Goal: Information Seeking & Learning: Learn about a topic

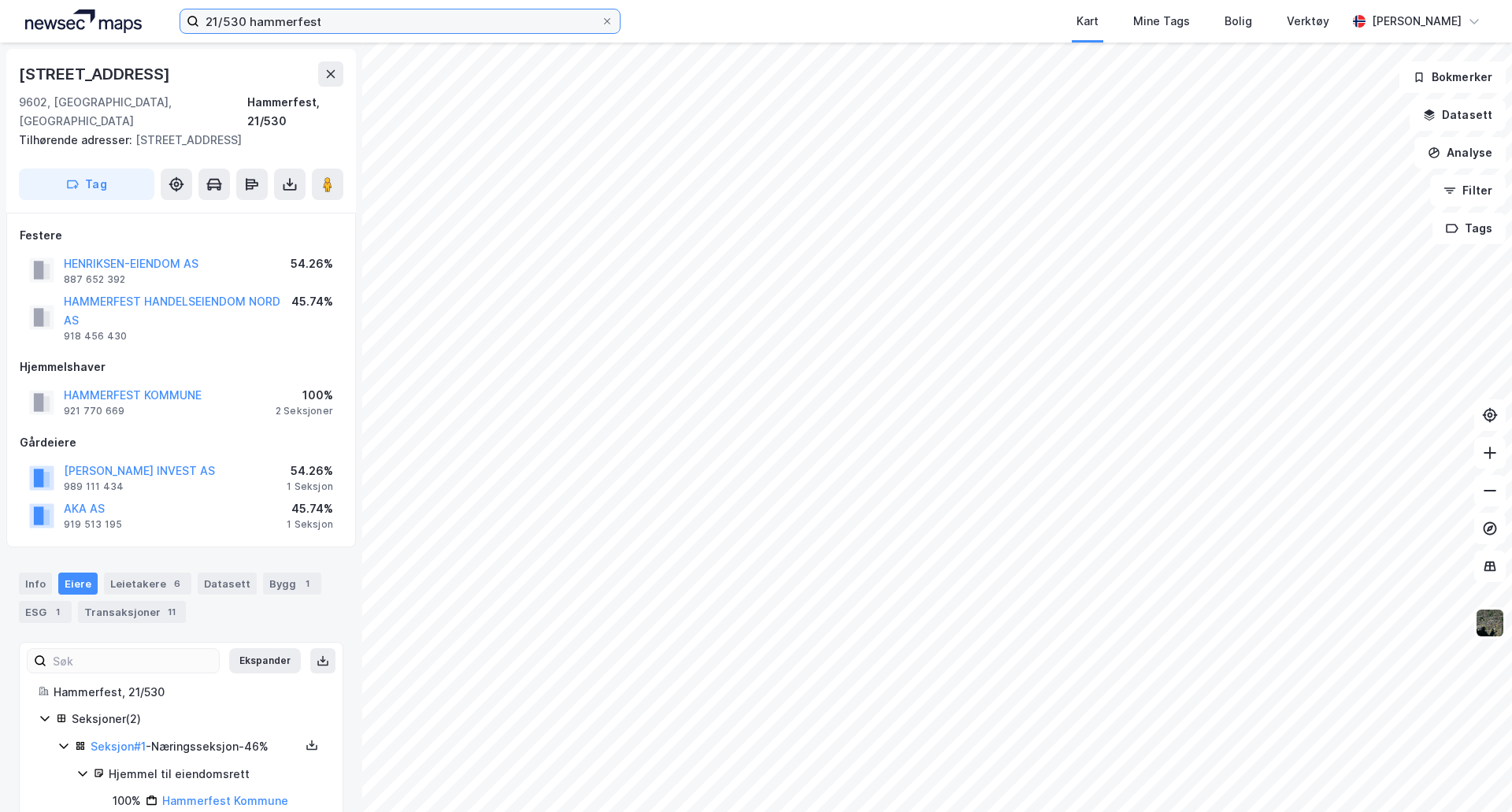
click at [297, 33] on input "21/530 hammerfest" at bounding box center [400, 21] width 401 height 24
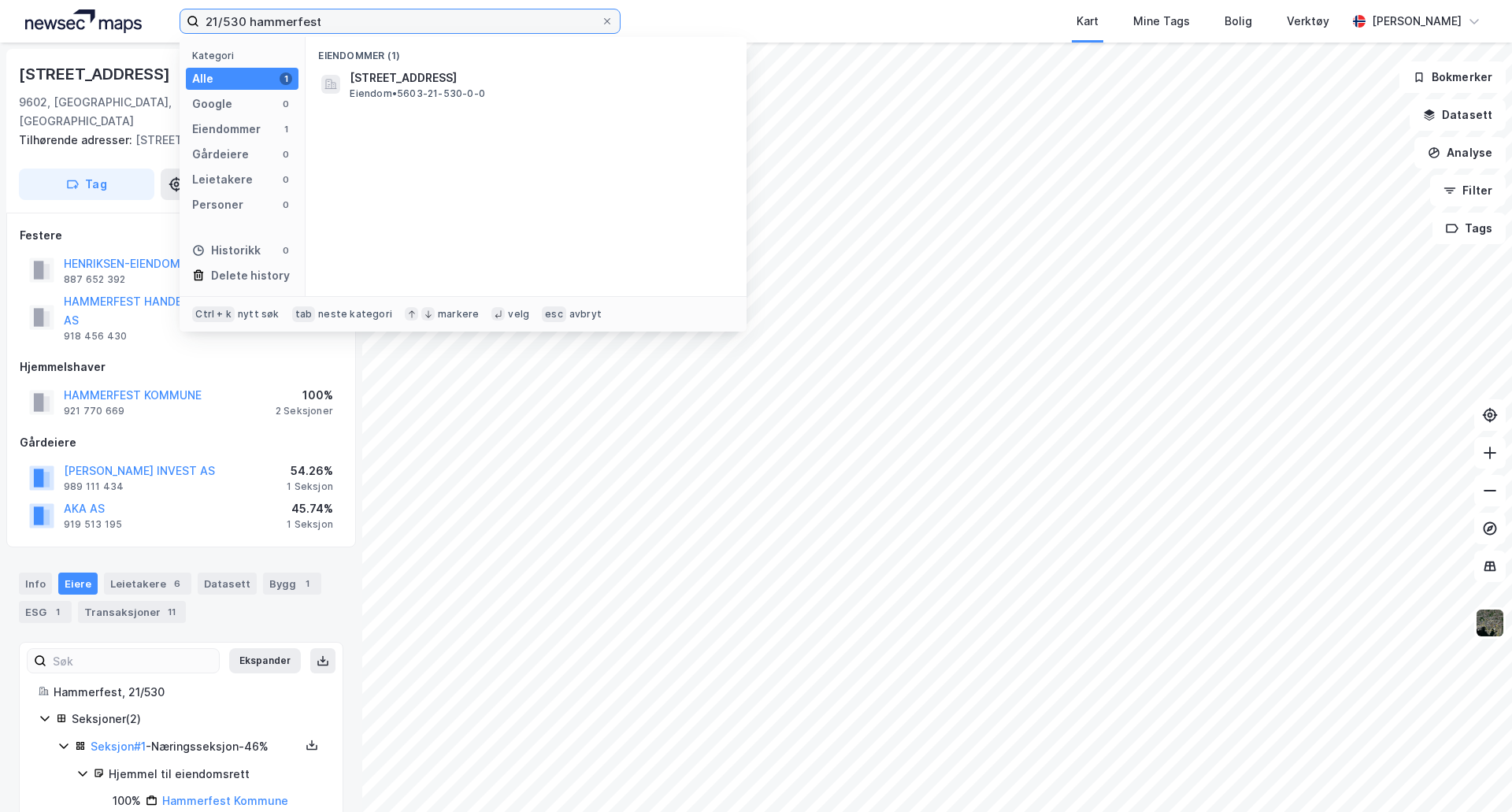
click at [297, 33] on input "21/530 hammerfest" at bounding box center [400, 21] width 401 height 24
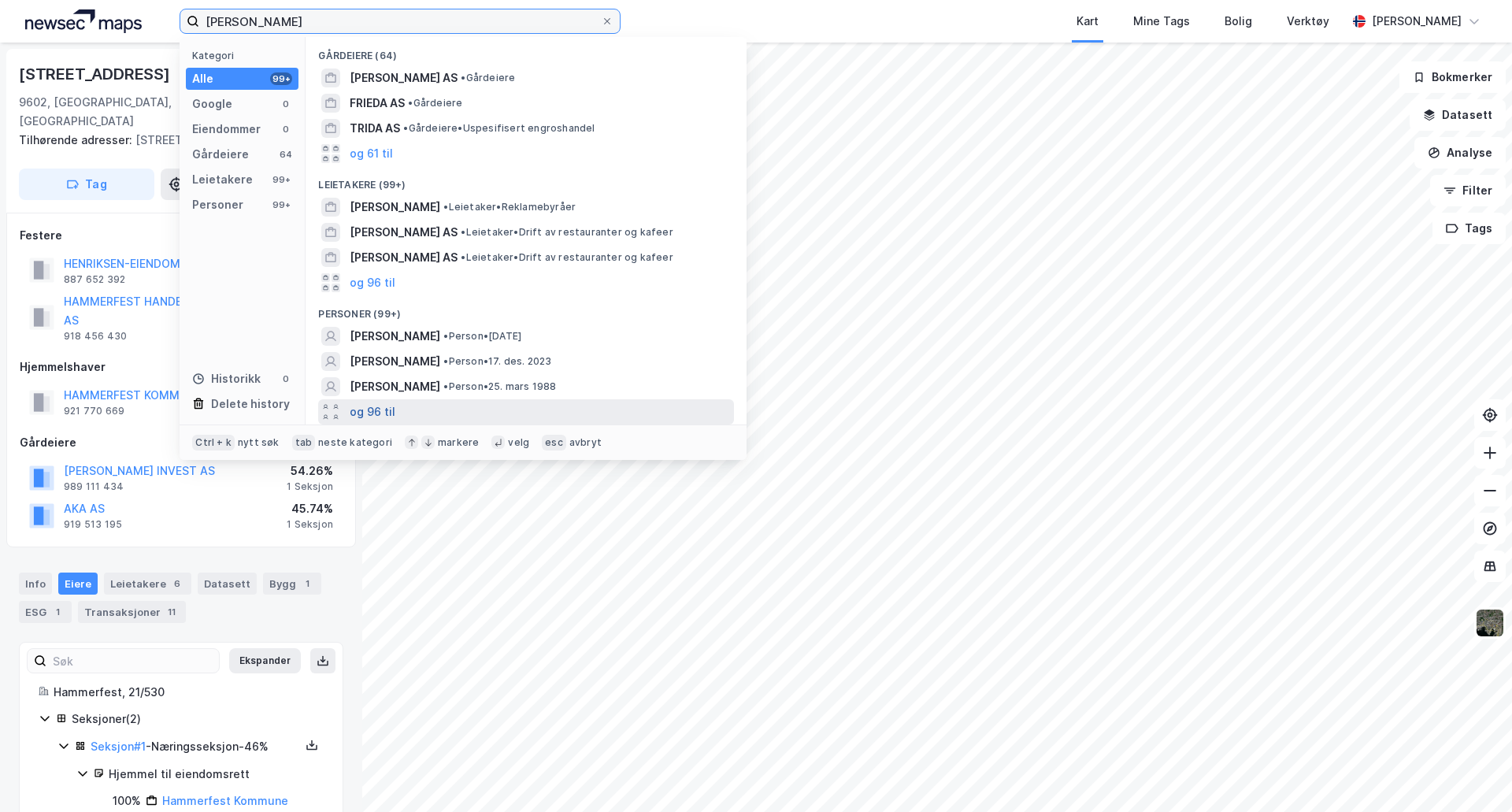
type input "[PERSON_NAME]"
click at [365, 408] on button "og 96 til" at bounding box center [372, 411] width 46 height 19
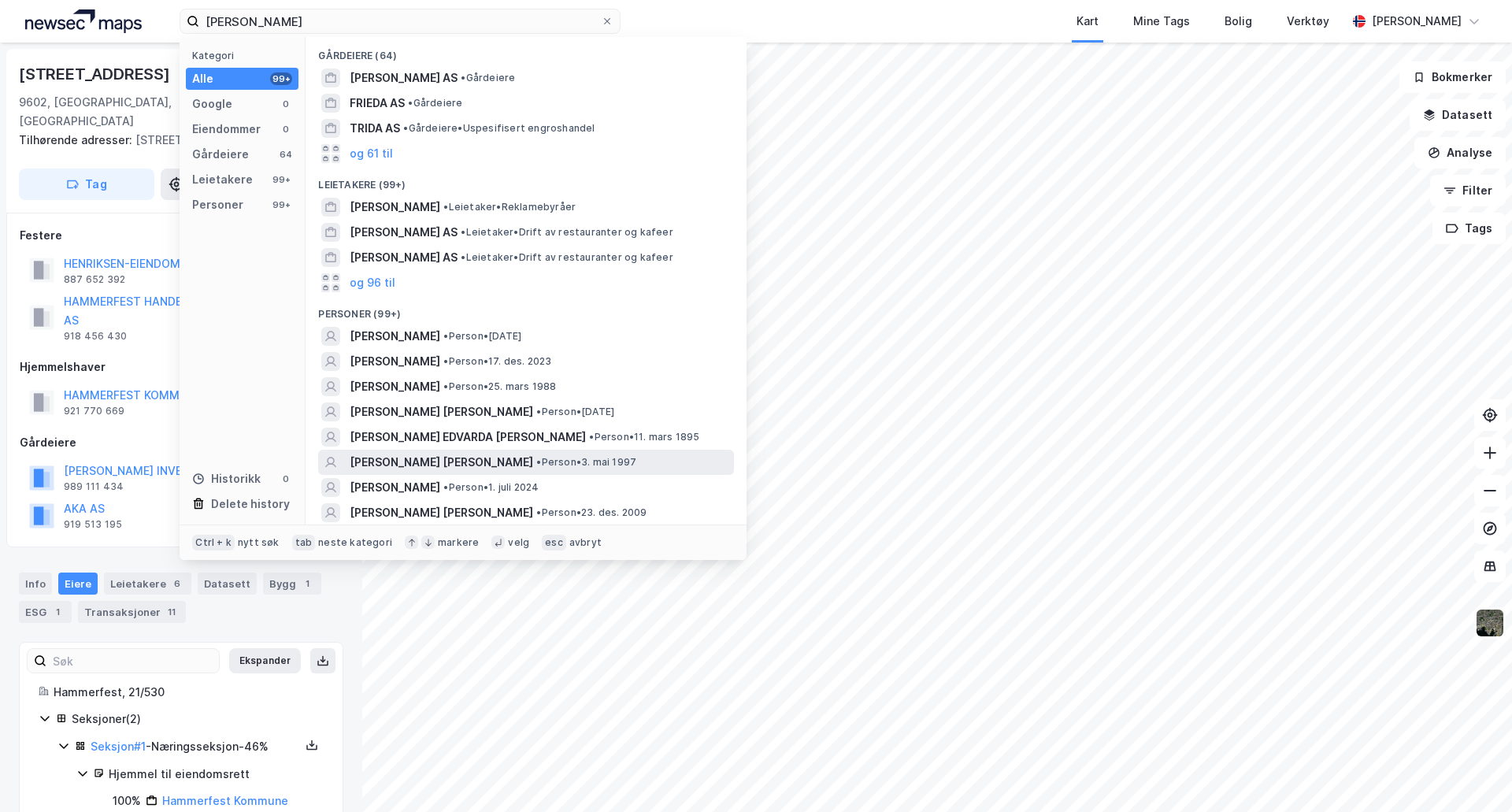
click at [452, 457] on span "[PERSON_NAME] [PERSON_NAME]" at bounding box center [441, 462] width 183 height 19
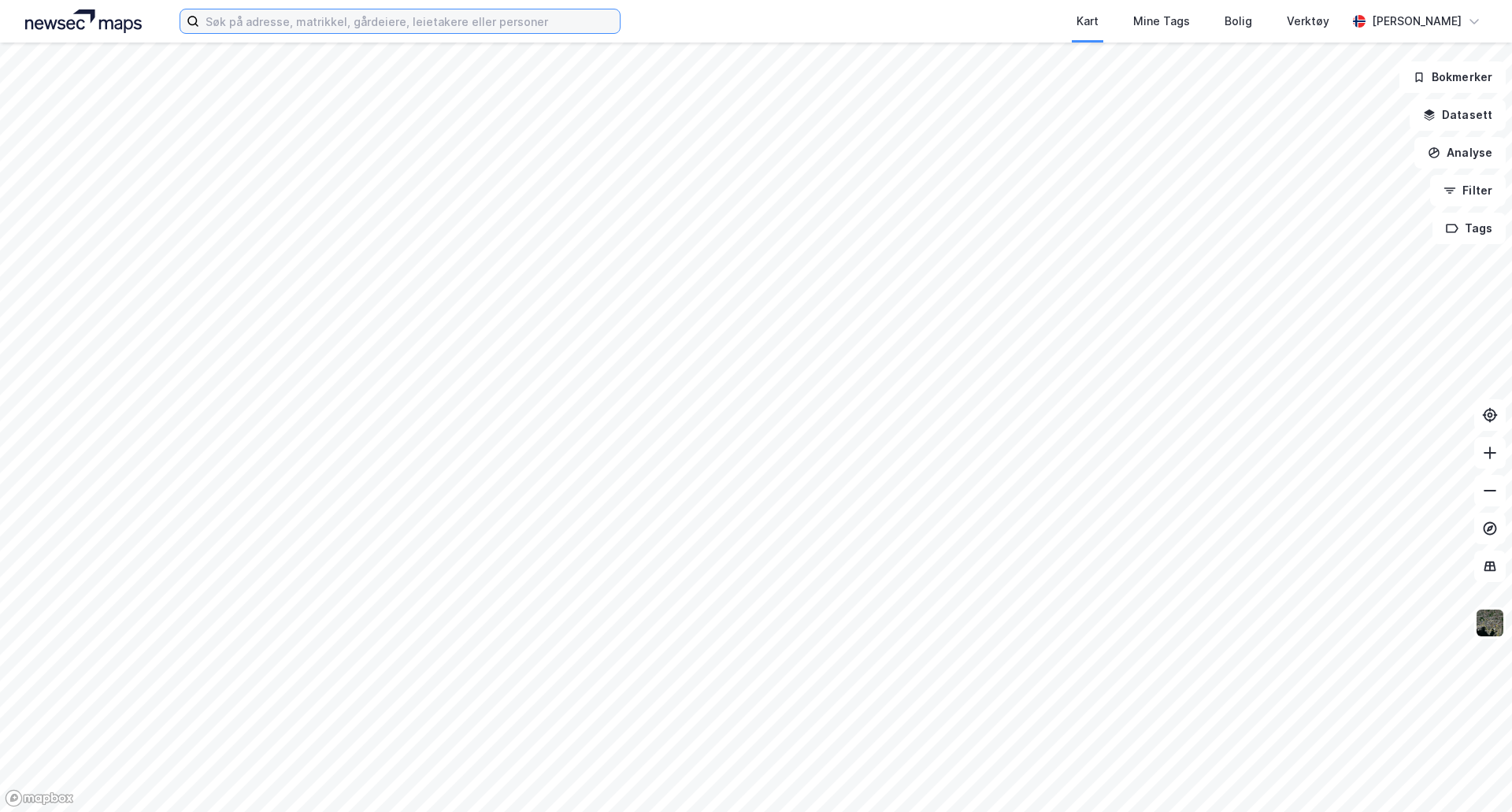
click at [266, 10] on input at bounding box center [409, 21] width 421 height 24
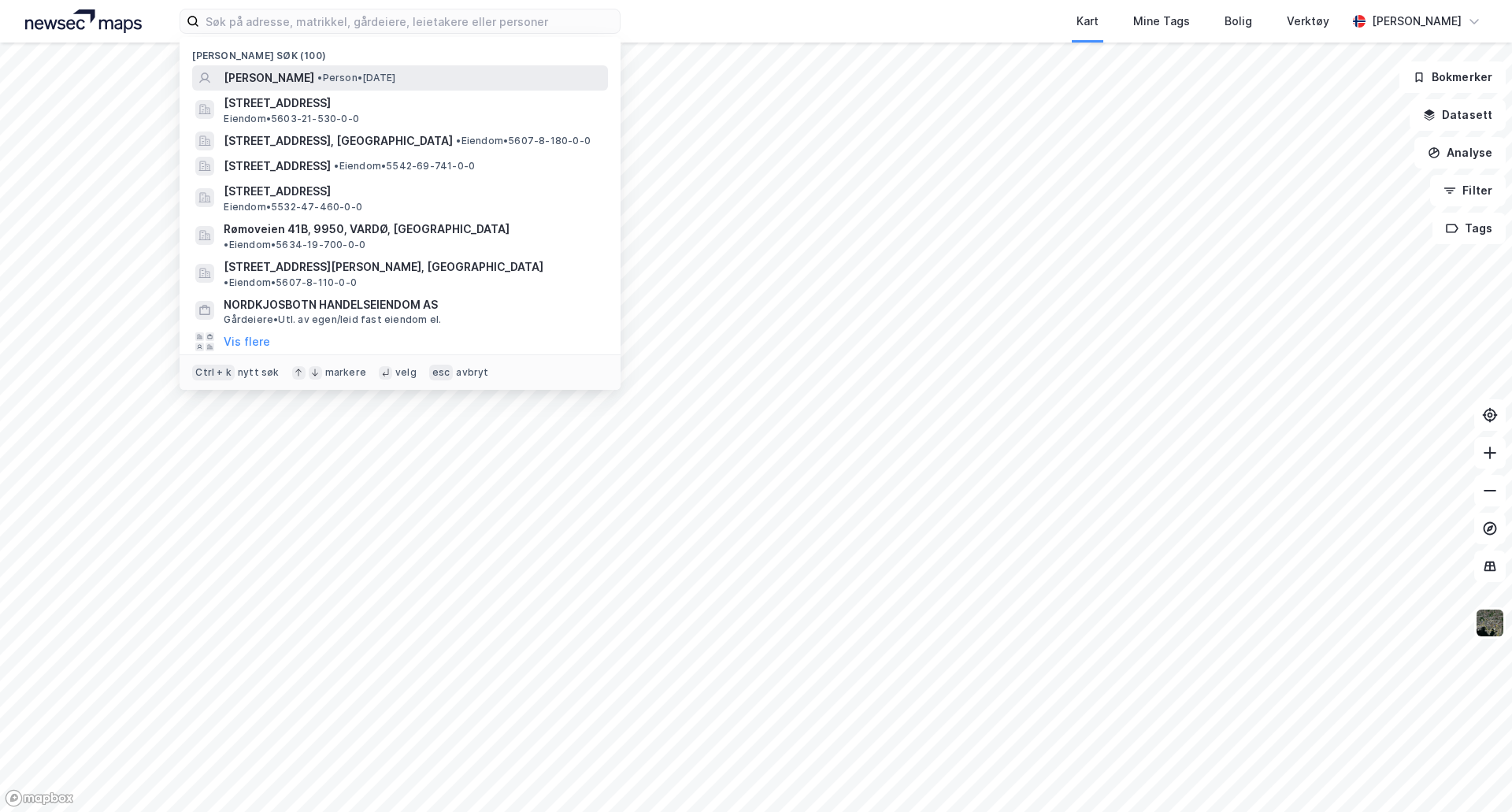
click at [275, 75] on span "[PERSON_NAME]" at bounding box center [269, 78] width 91 height 19
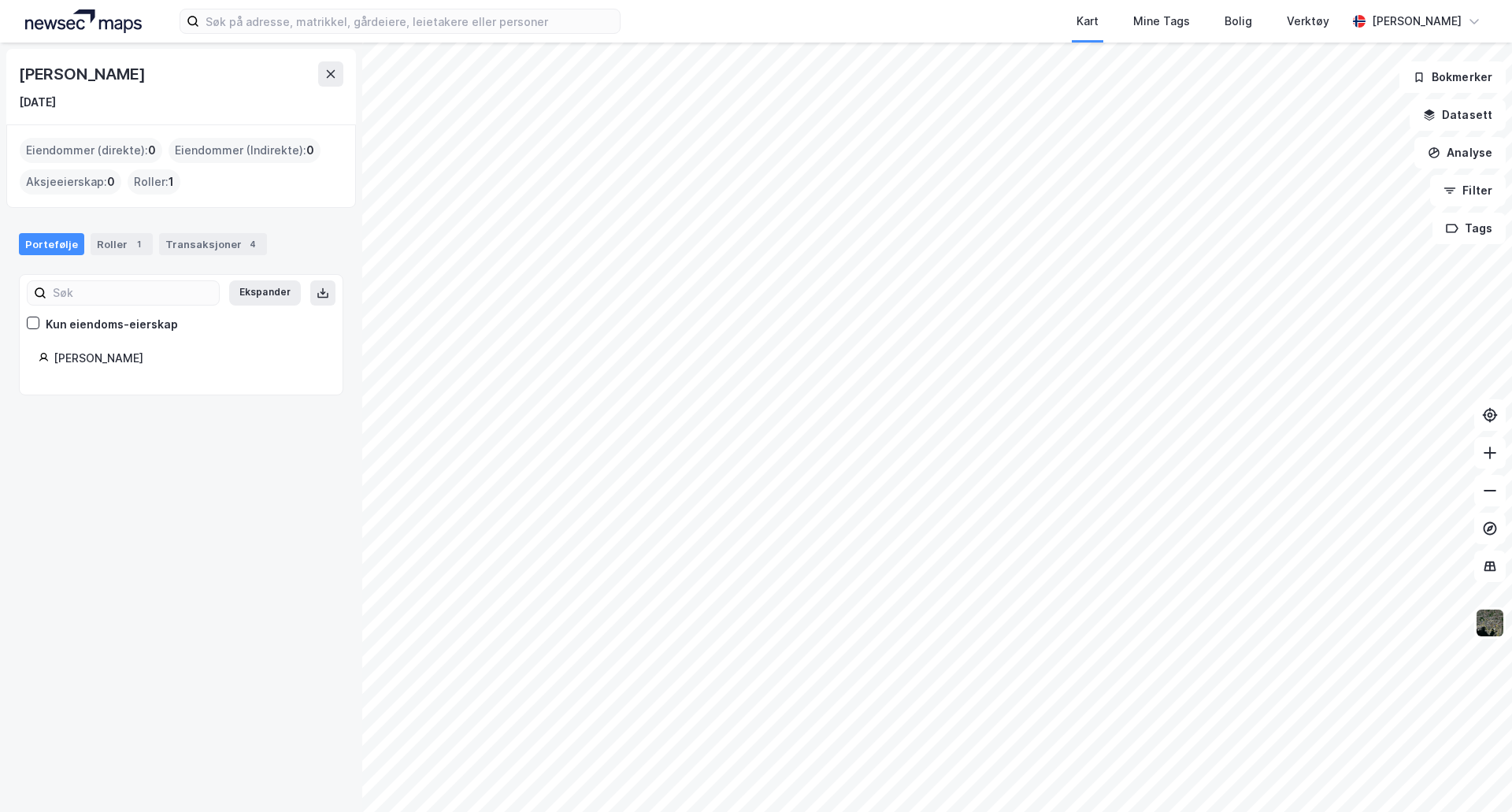
click at [107, 20] on img at bounding box center [84, 21] width 116 height 24
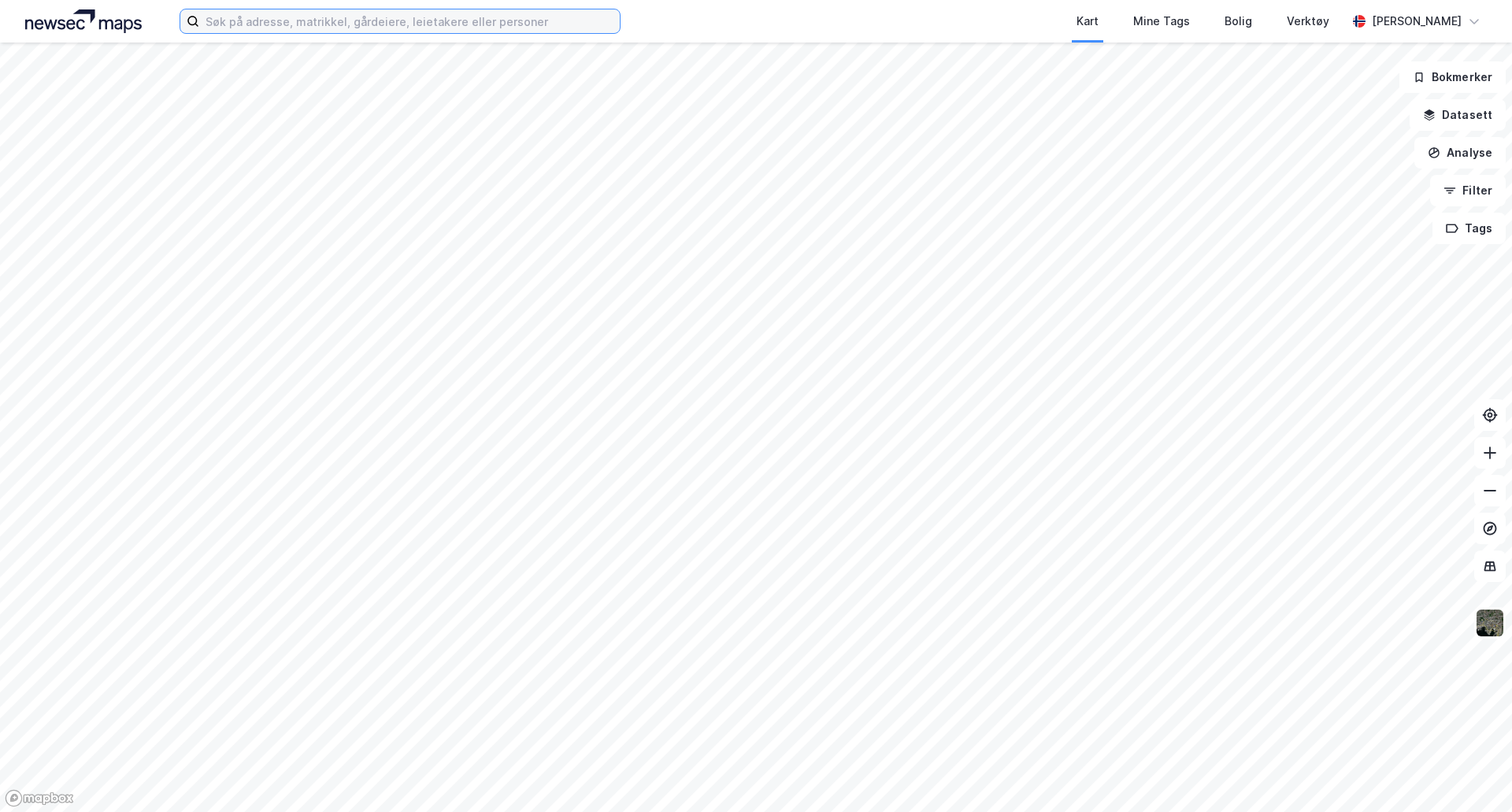
click at [239, 27] on input at bounding box center [409, 21] width 421 height 24
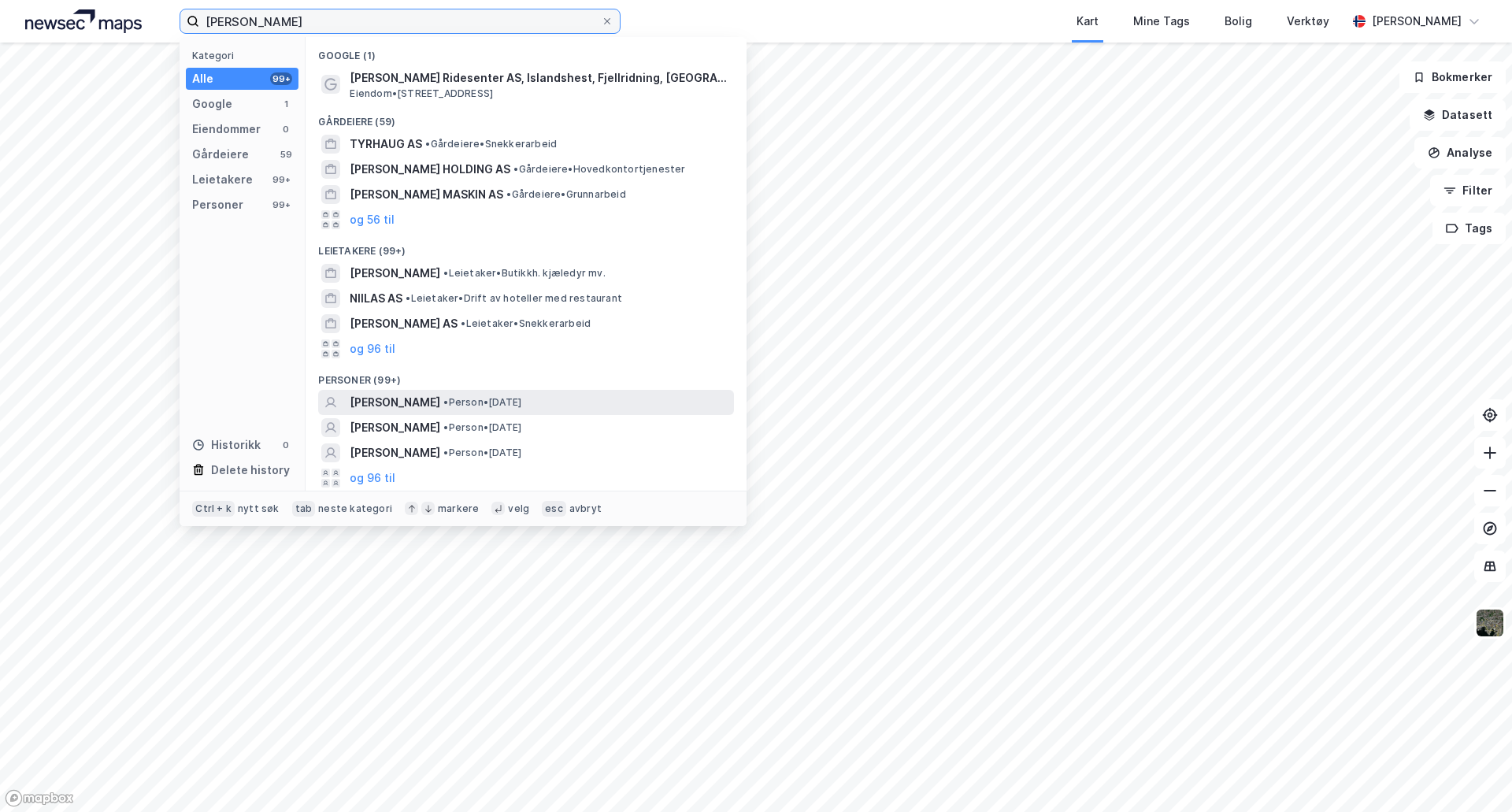
type input "[PERSON_NAME]"
click at [521, 396] on span "• Person • [DATE]" at bounding box center [483, 402] width 78 height 12
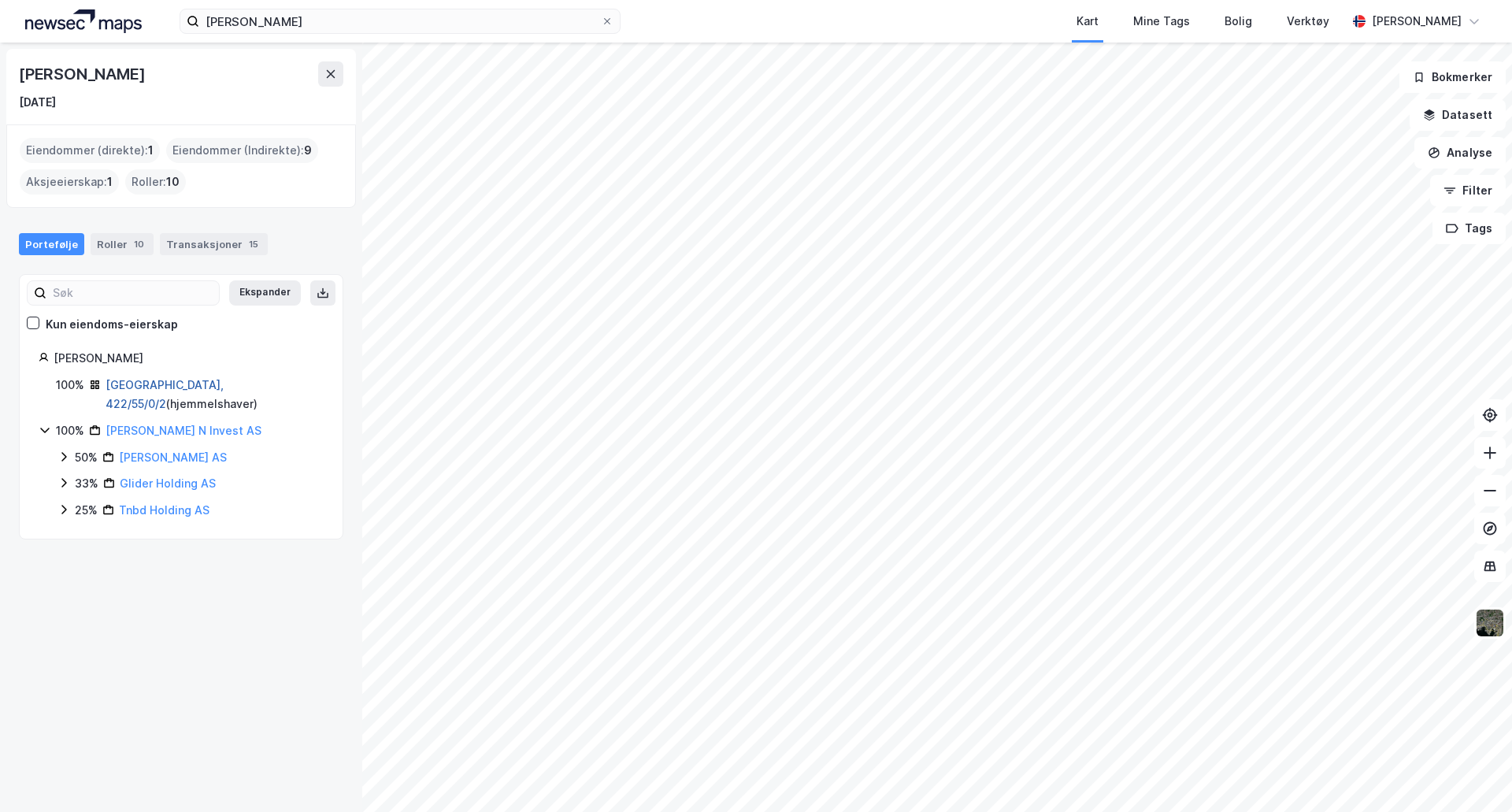
click at [191, 388] on link "[GEOGRAPHIC_DATA], 422/55/0/2" at bounding box center [165, 395] width 118 height 33
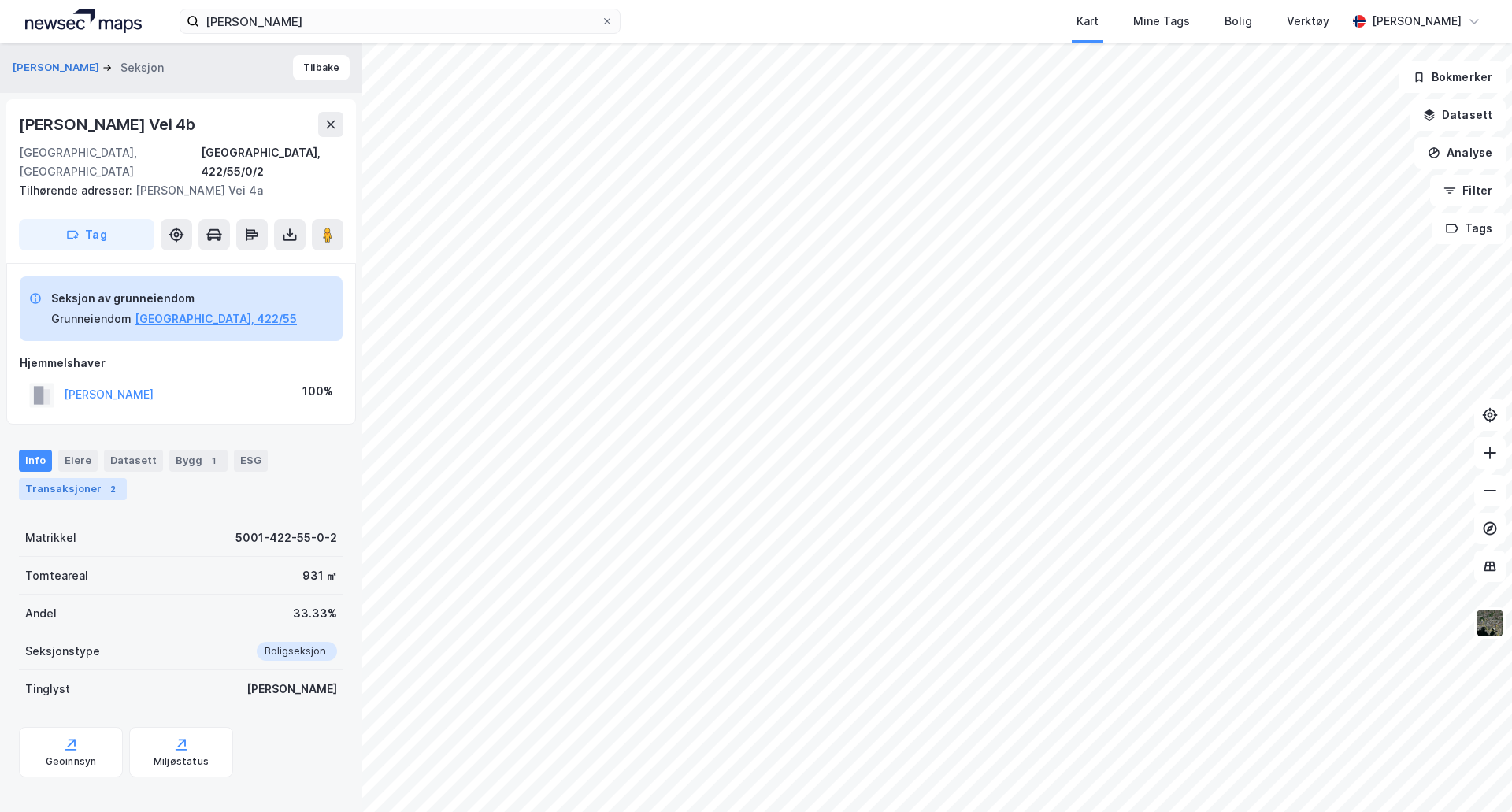
click at [67, 478] on div "Transaksjoner 2" at bounding box center [72, 489] width 108 height 22
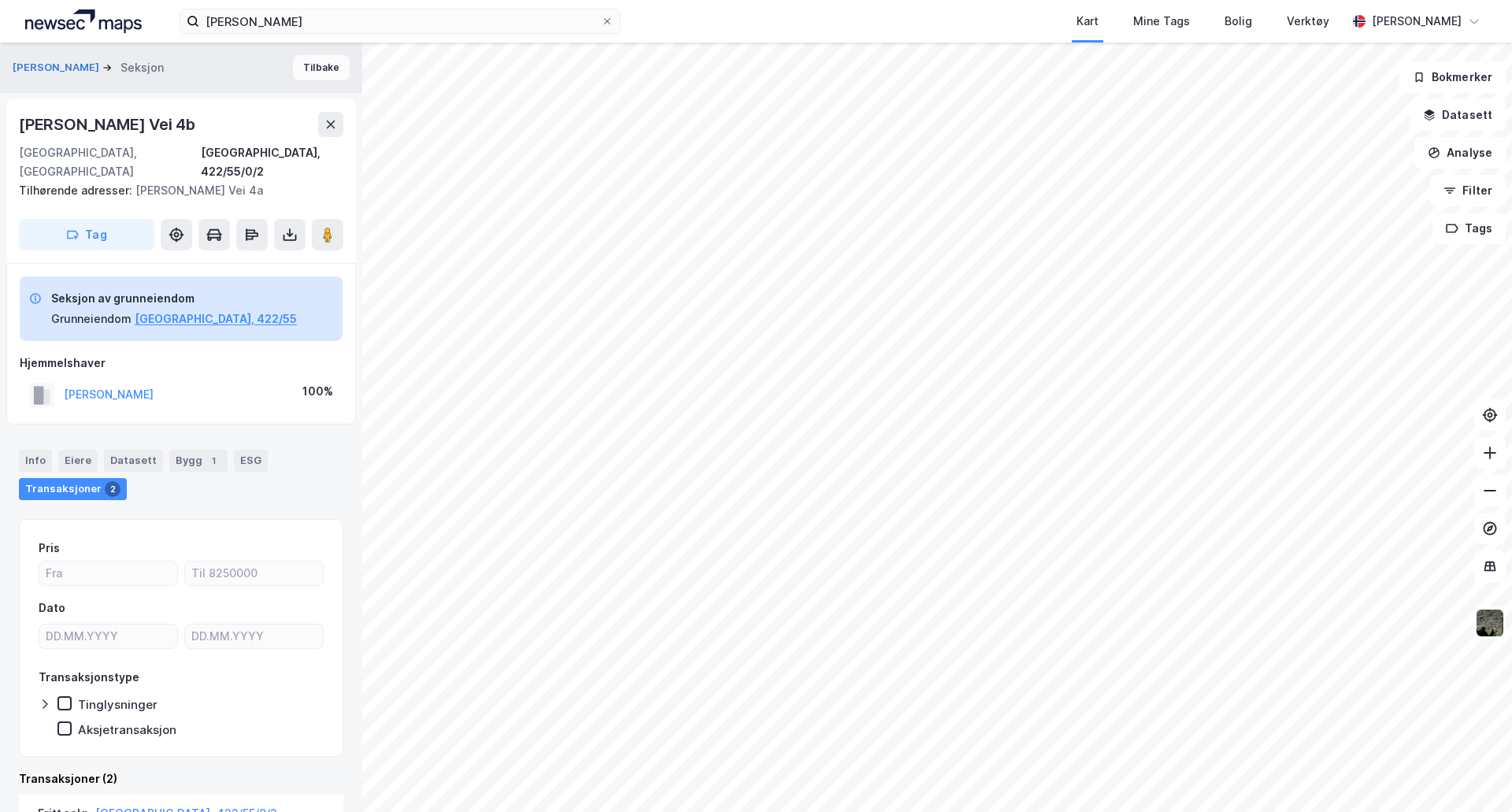
click at [318, 68] on button "Tilbake" at bounding box center [321, 67] width 56 height 26
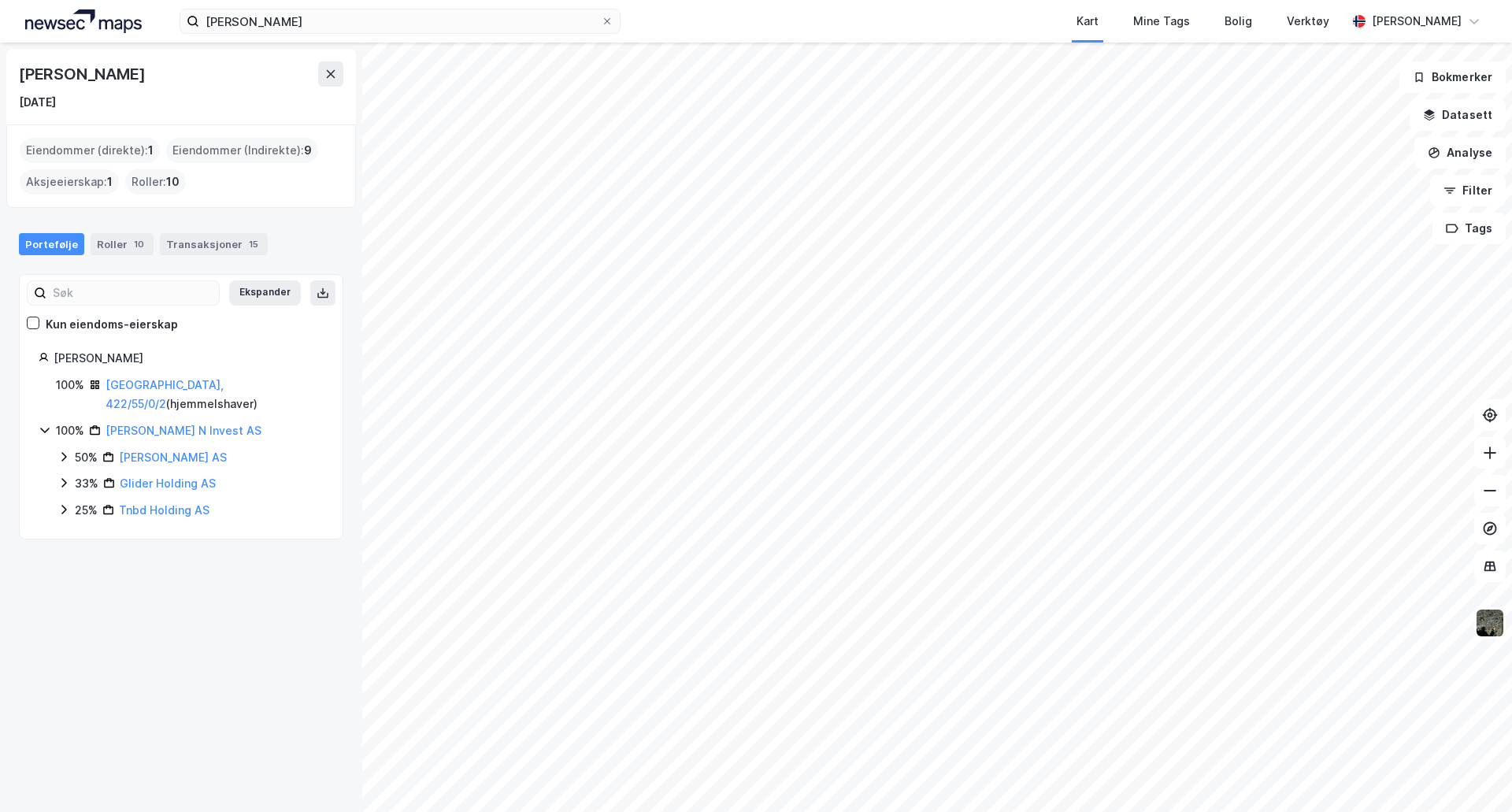
click at [56, 457] on div "100% [PERSON_NAME] N Invest AS 50% [PERSON_NAME] AS 33% Glider Holding AS 25% T…" at bounding box center [181, 471] width 285 height 99
click at [61, 457] on icon at bounding box center [64, 457] width 12 height 12
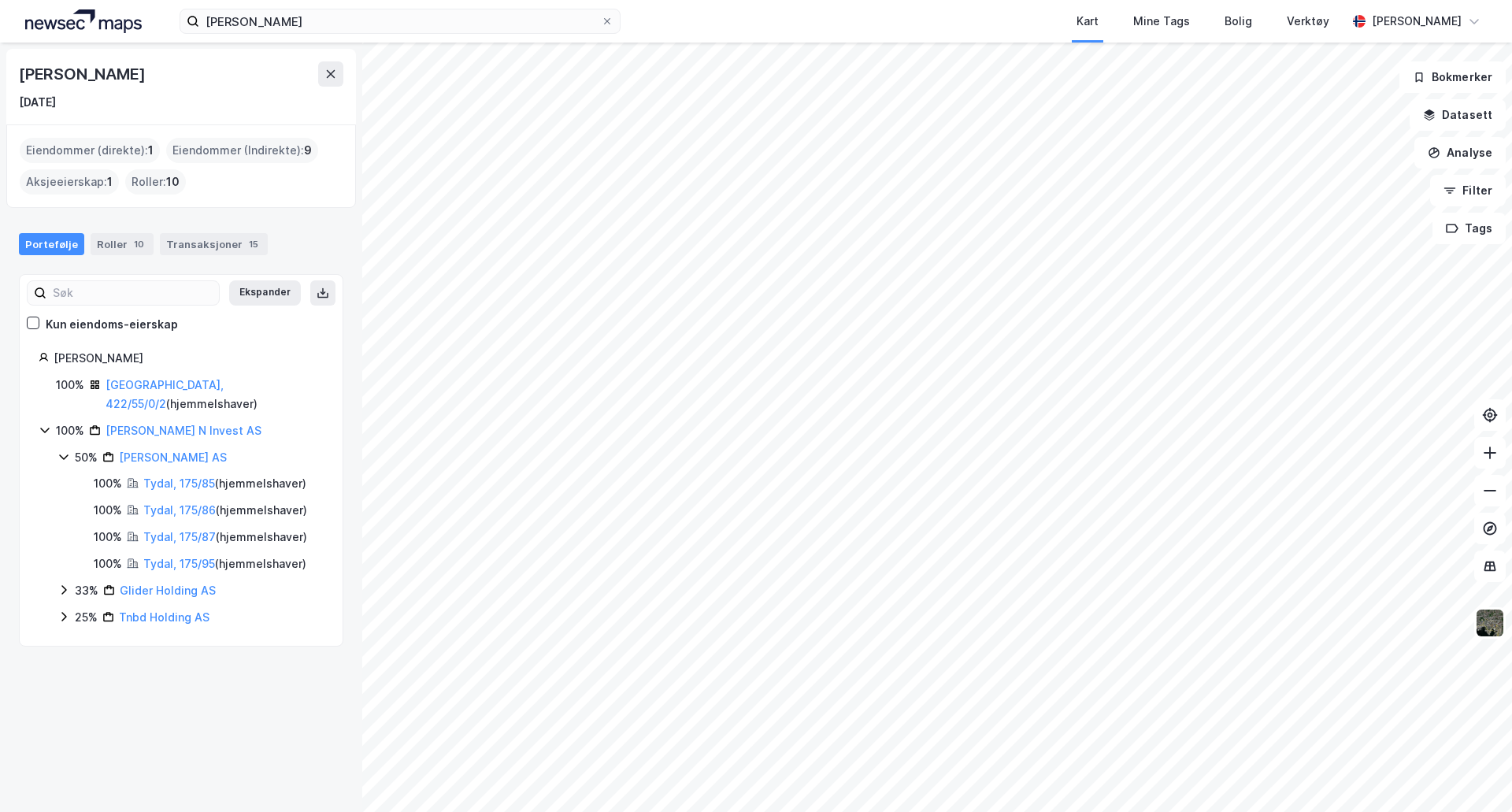
click at [58, 591] on icon at bounding box center [64, 590] width 12 height 12
click at [63, 702] on icon at bounding box center [64, 697] width 12 height 12
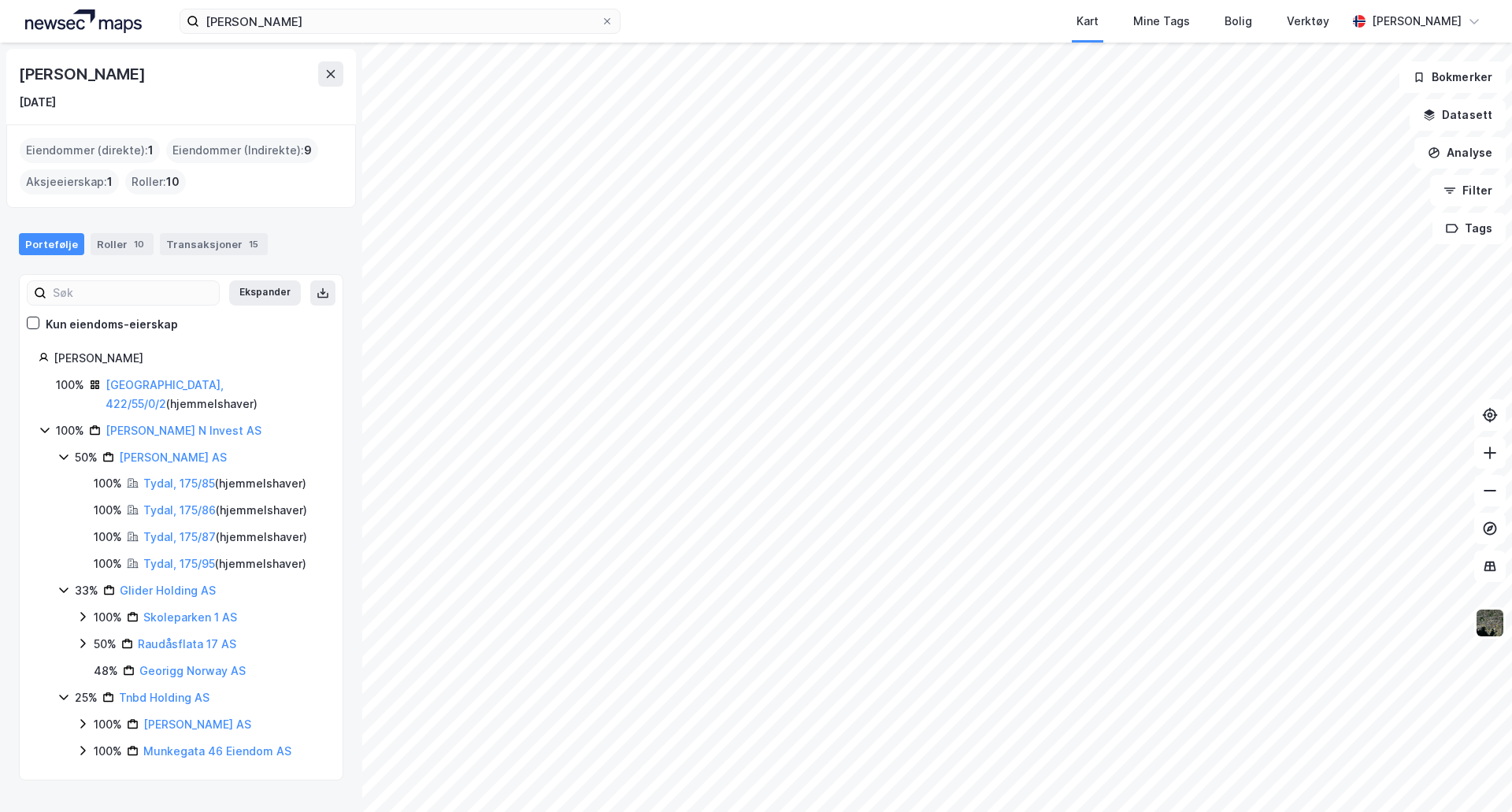
click at [55, 21] on img at bounding box center [84, 21] width 116 height 24
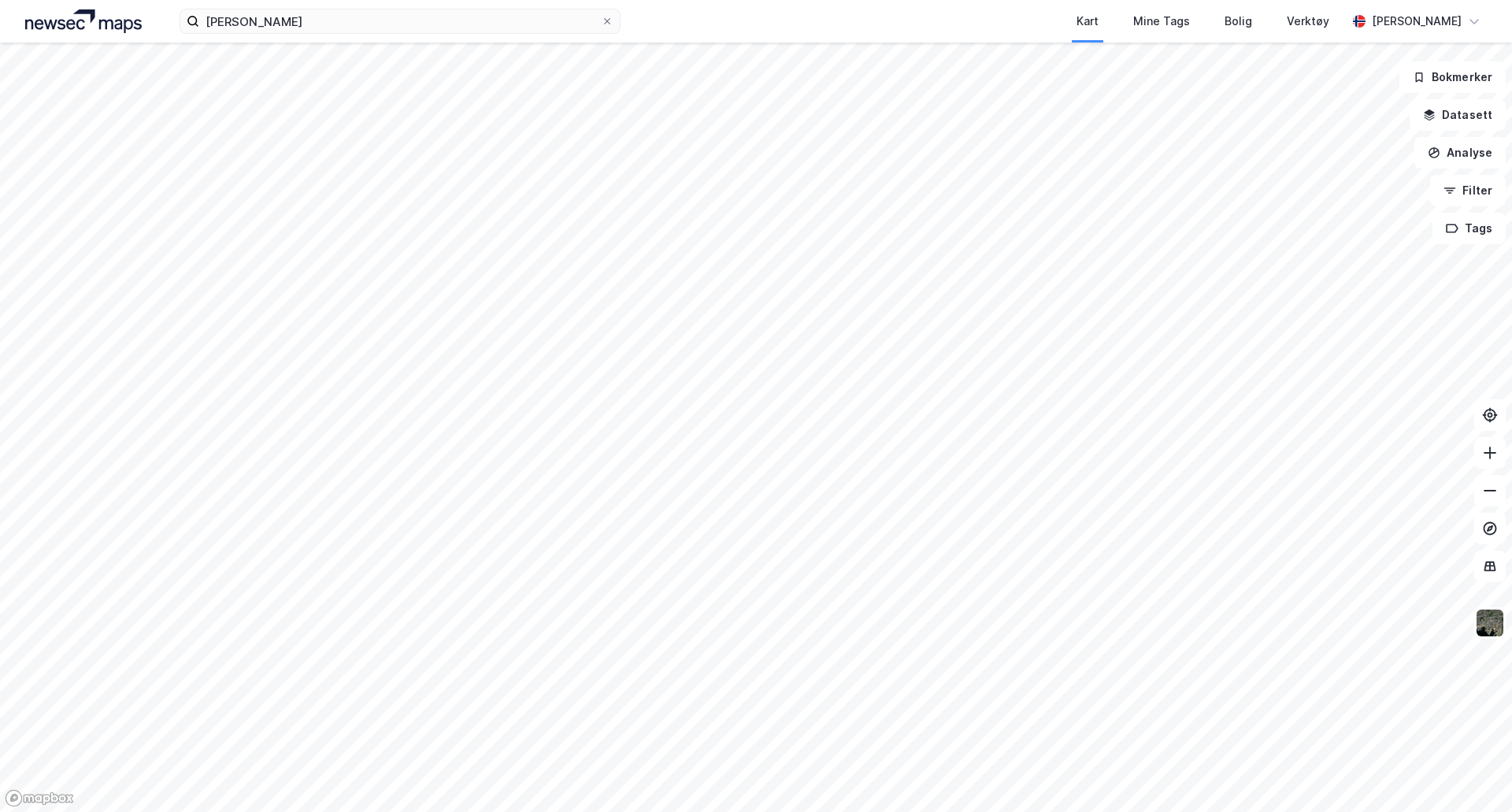
click at [56, 18] on img at bounding box center [84, 21] width 116 height 24
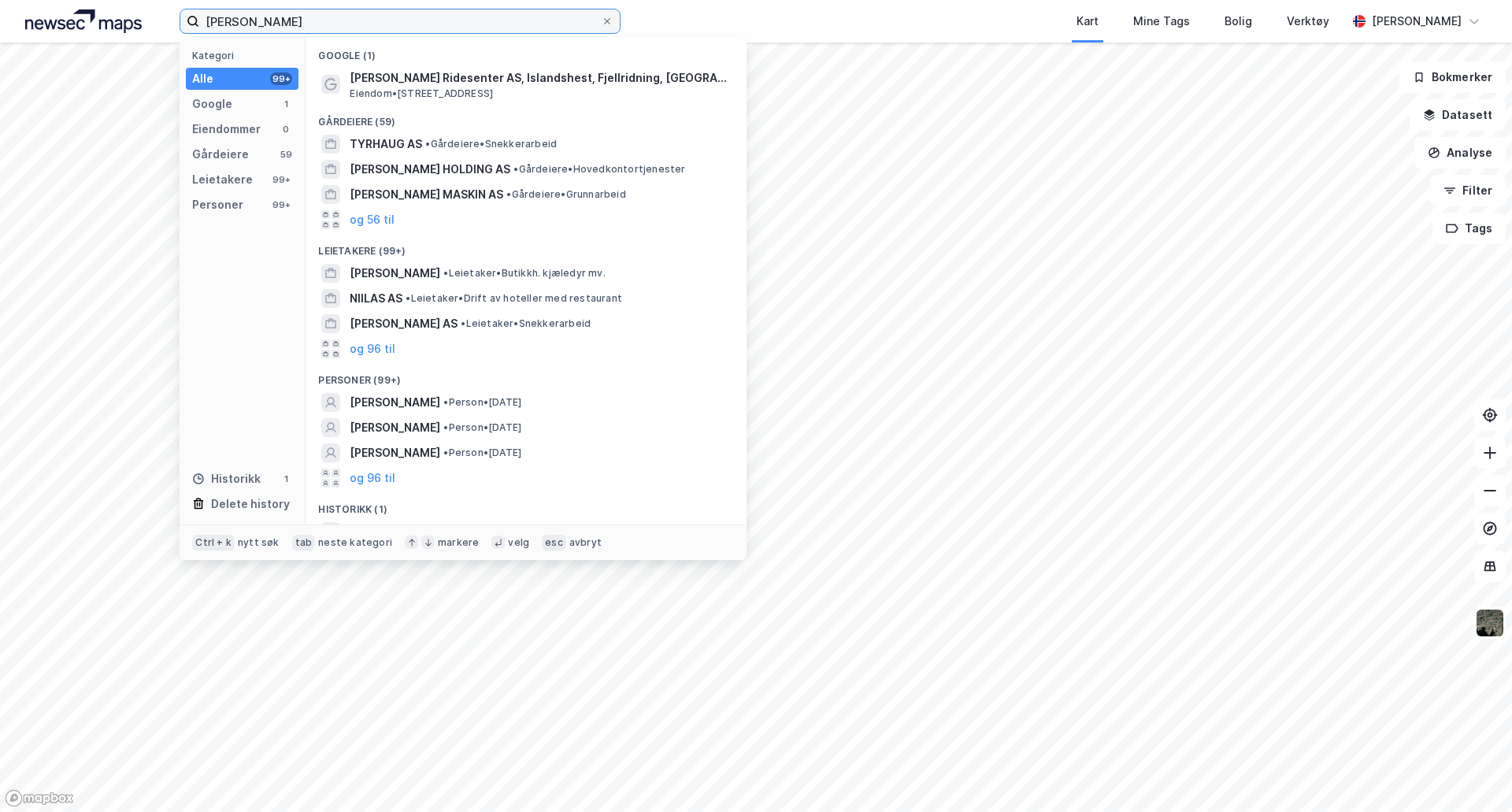
drag, startPoint x: 344, startPoint y: 22, endPoint x: 137, endPoint y: 10, distance: 207.3
click at [137, 10] on div "[PERSON_NAME] Kategori Alle 99+ Google 1 Eiendommer 0 Gårdeiere 59 Leietakere 9…" at bounding box center [756, 21] width 1512 height 42
